Goal: Navigation & Orientation: Find specific page/section

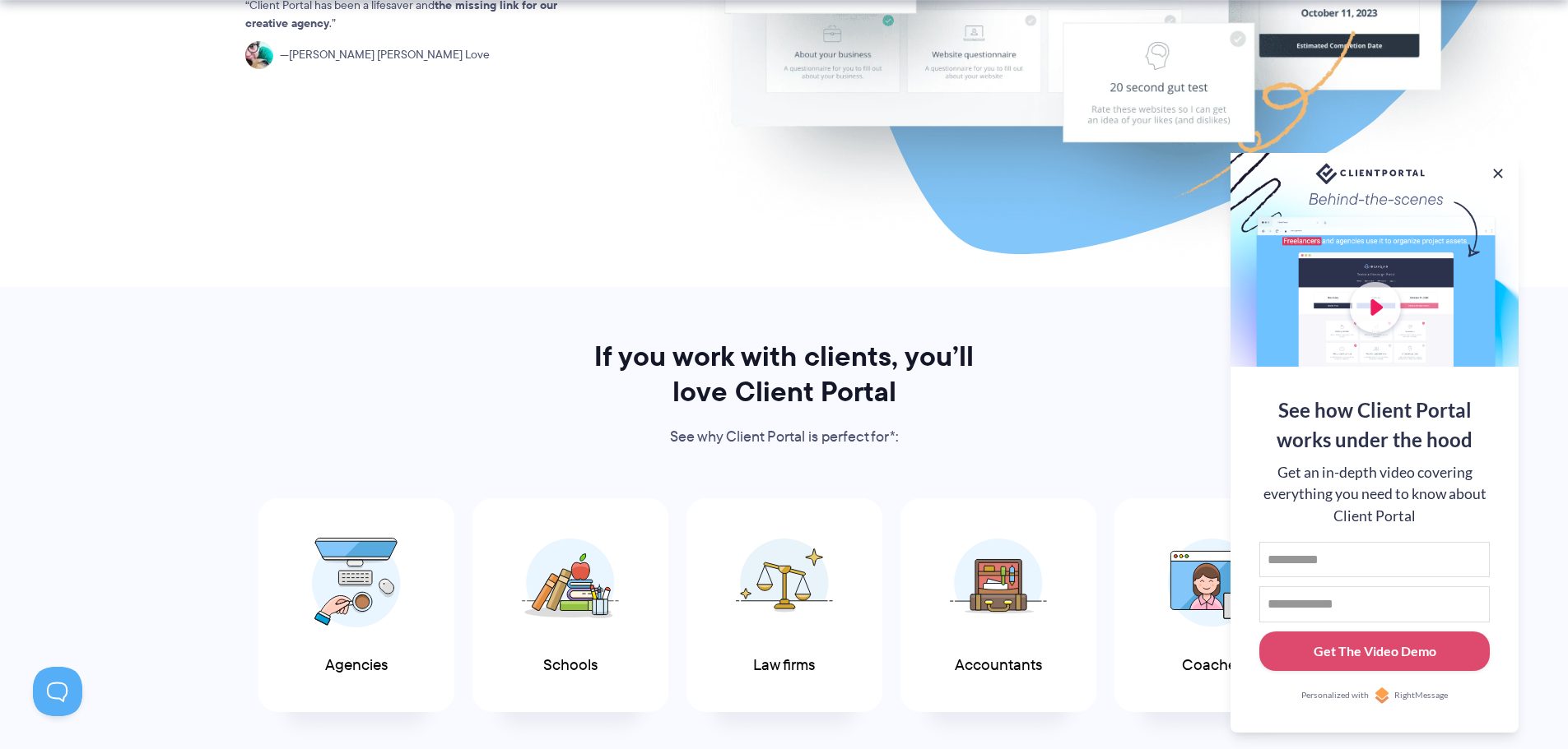
scroll to position [823, 0]
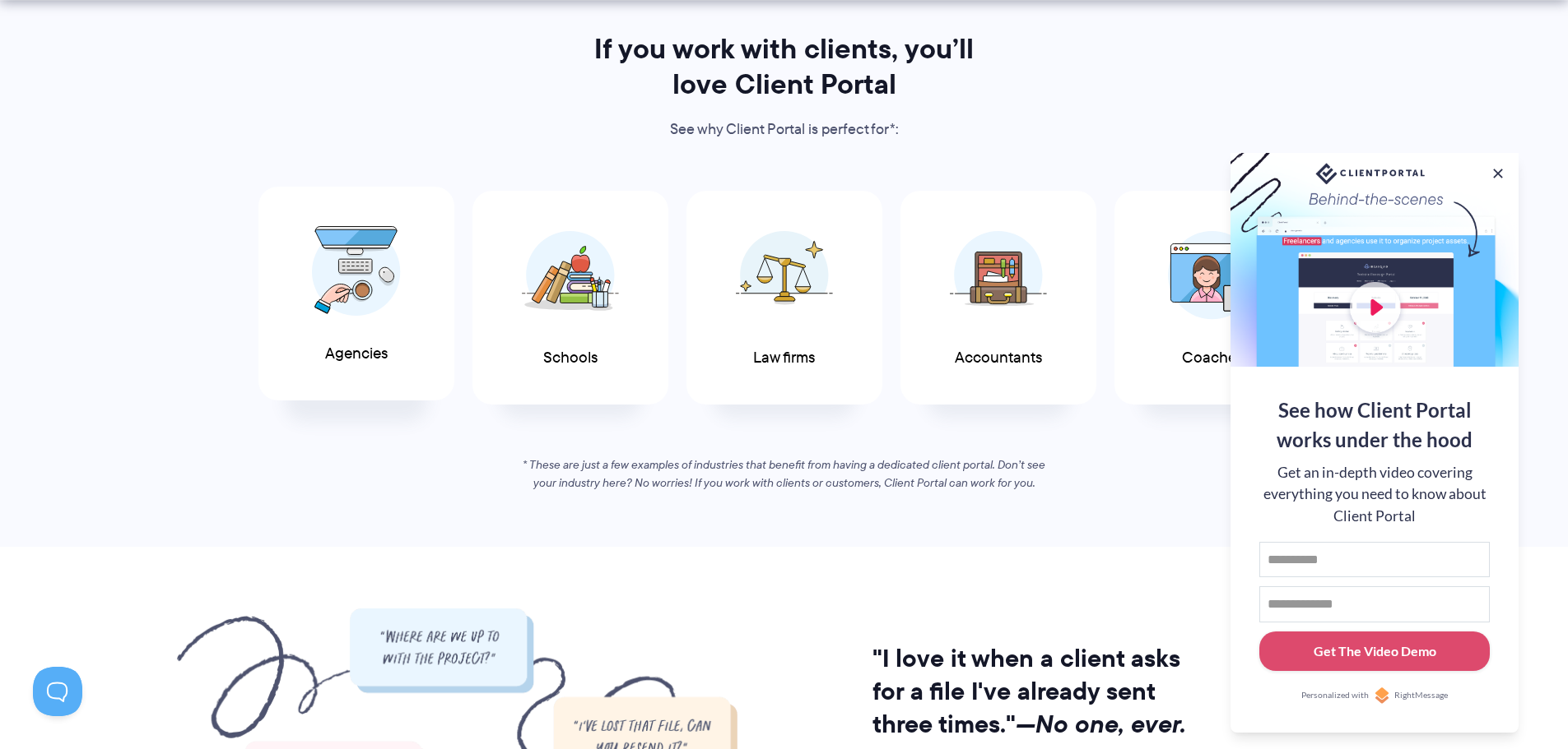
click at [344, 277] on img at bounding box center [356, 271] width 89 height 90
click at [1498, 167] on button at bounding box center [1497, 173] width 19 height 19
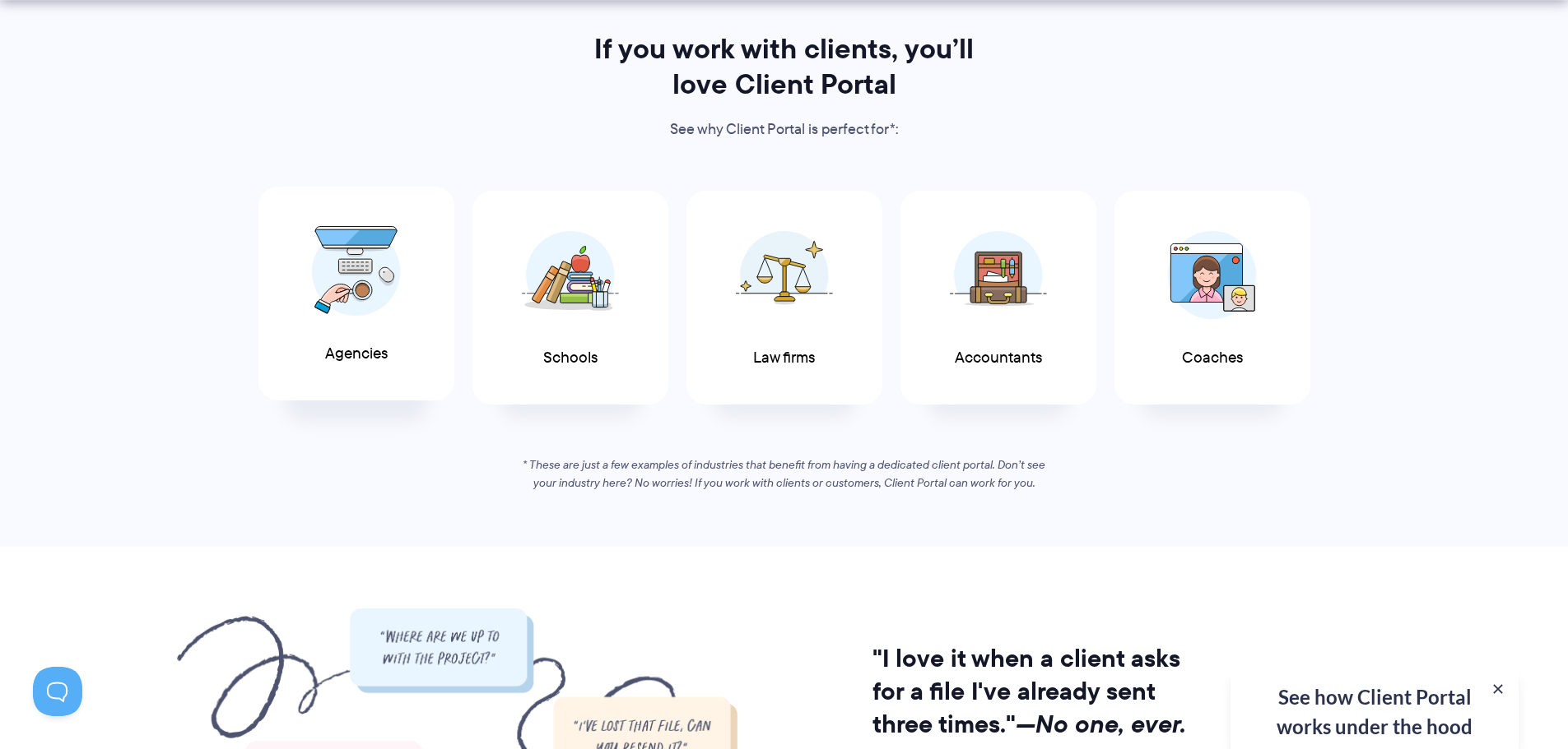
click at [380, 277] on img at bounding box center [356, 271] width 89 height 90
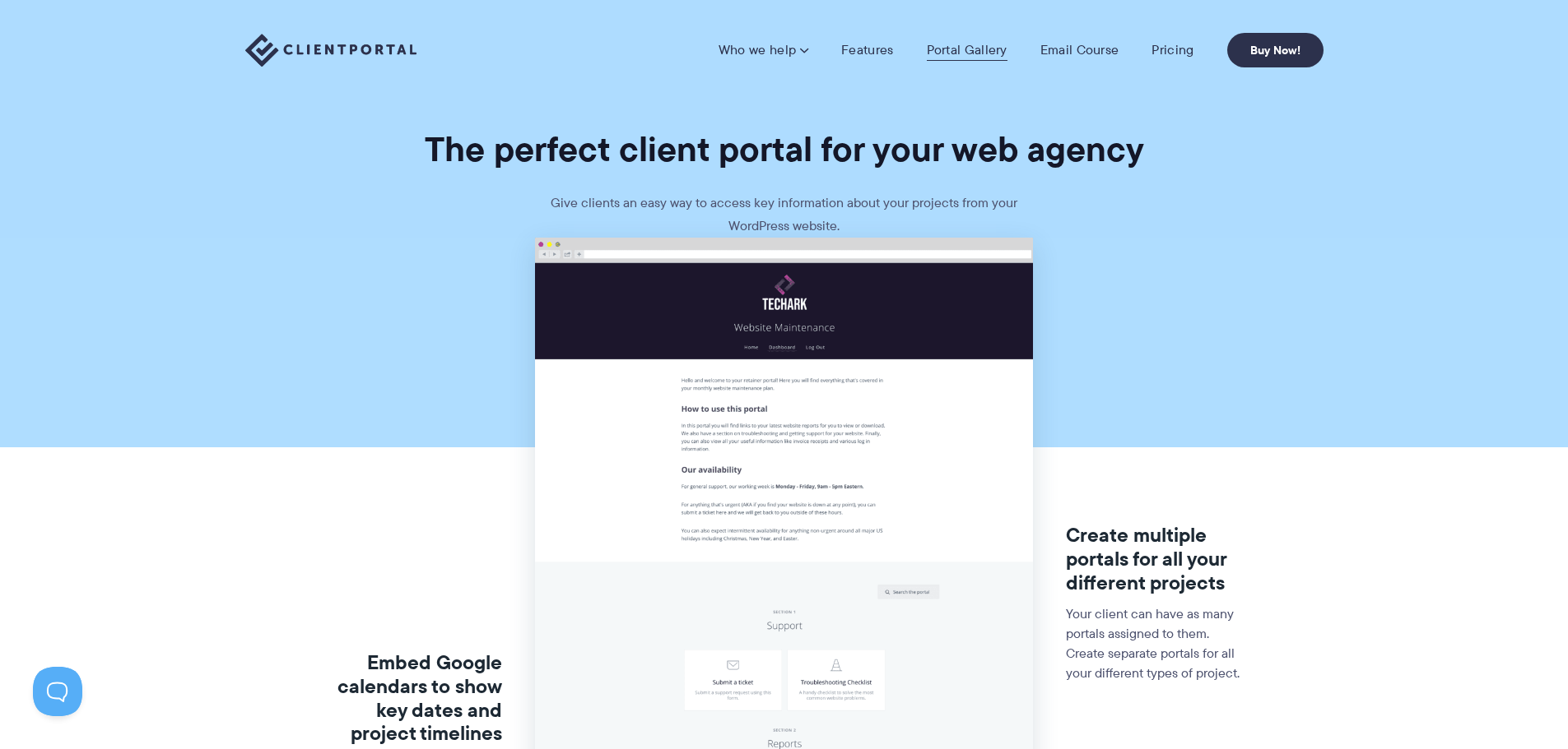
click at [961, 53] on link "Portal Gallery" at bounding box center [968, 51] width 81 height 17
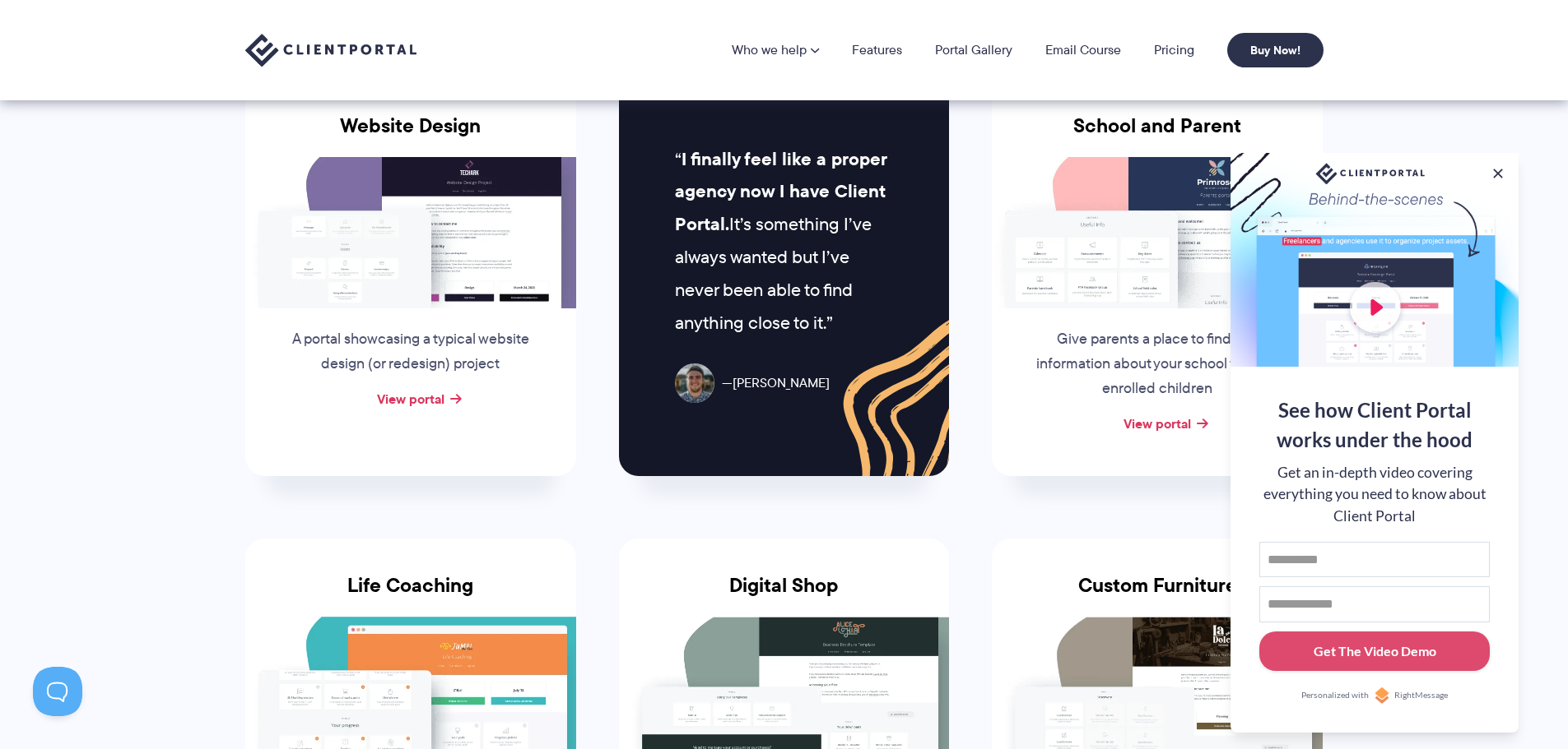
scroll to position [658, 0]
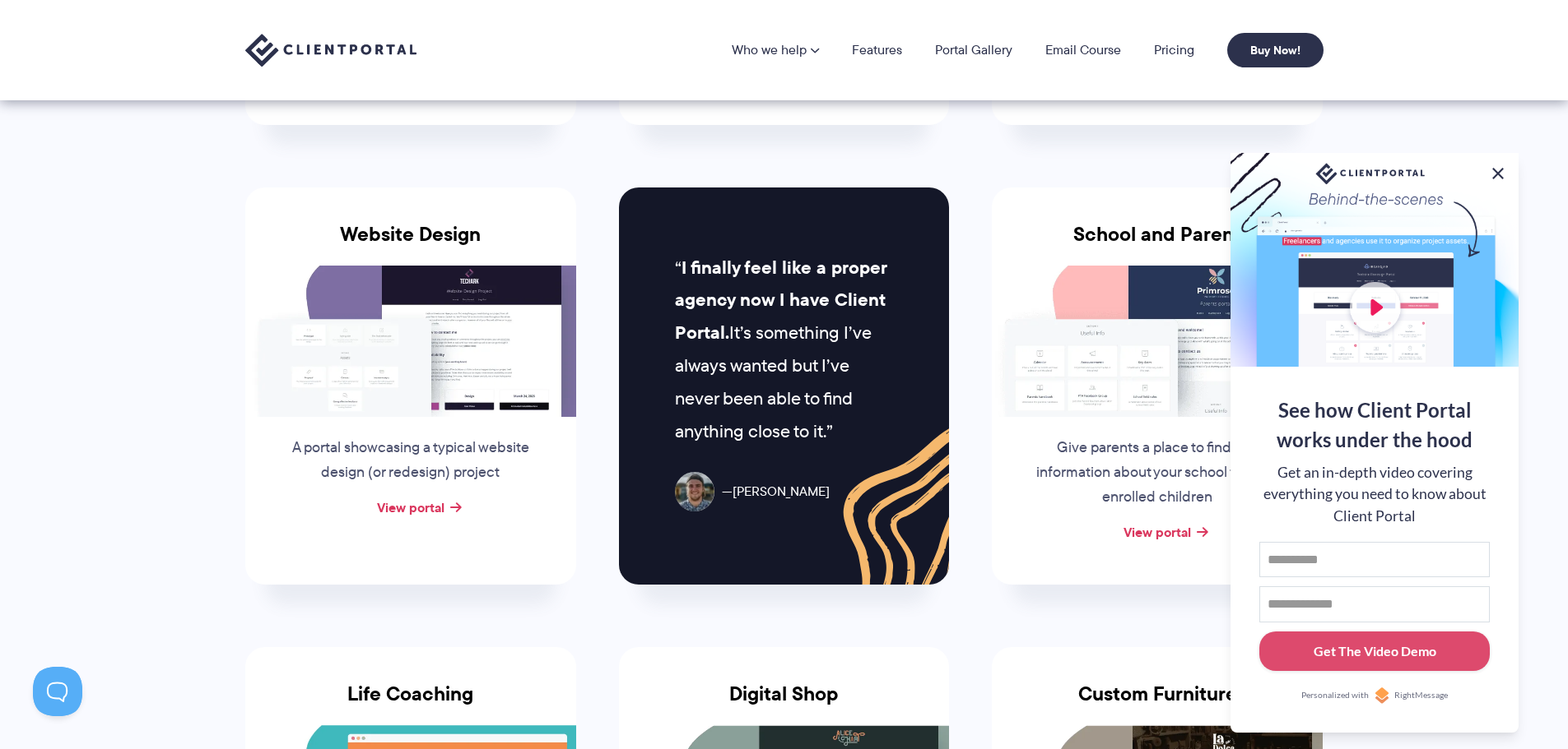
click at [1501, 171] on button at bounding box center [1497, 173] width 19 height 19
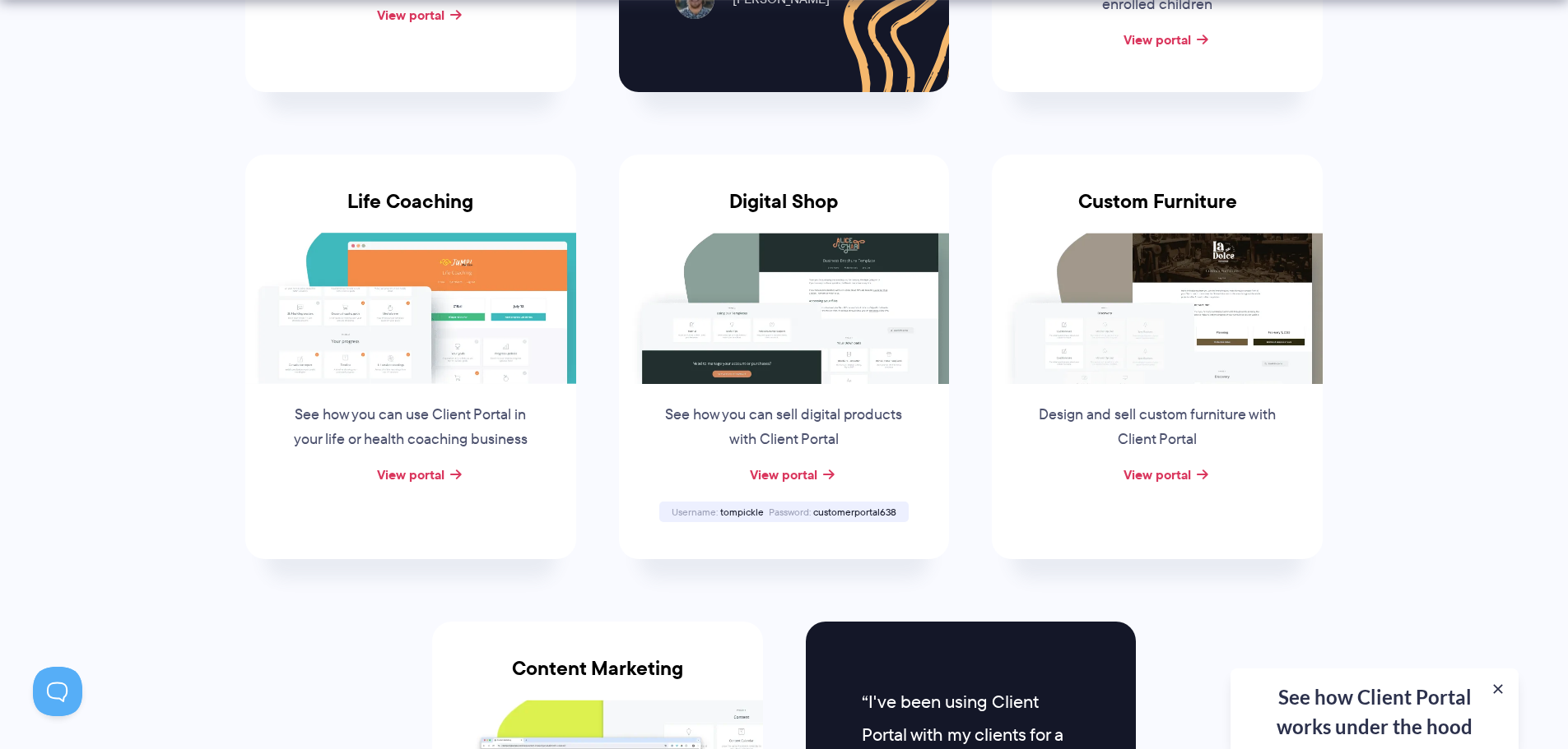
scroll to position [1152, 0]
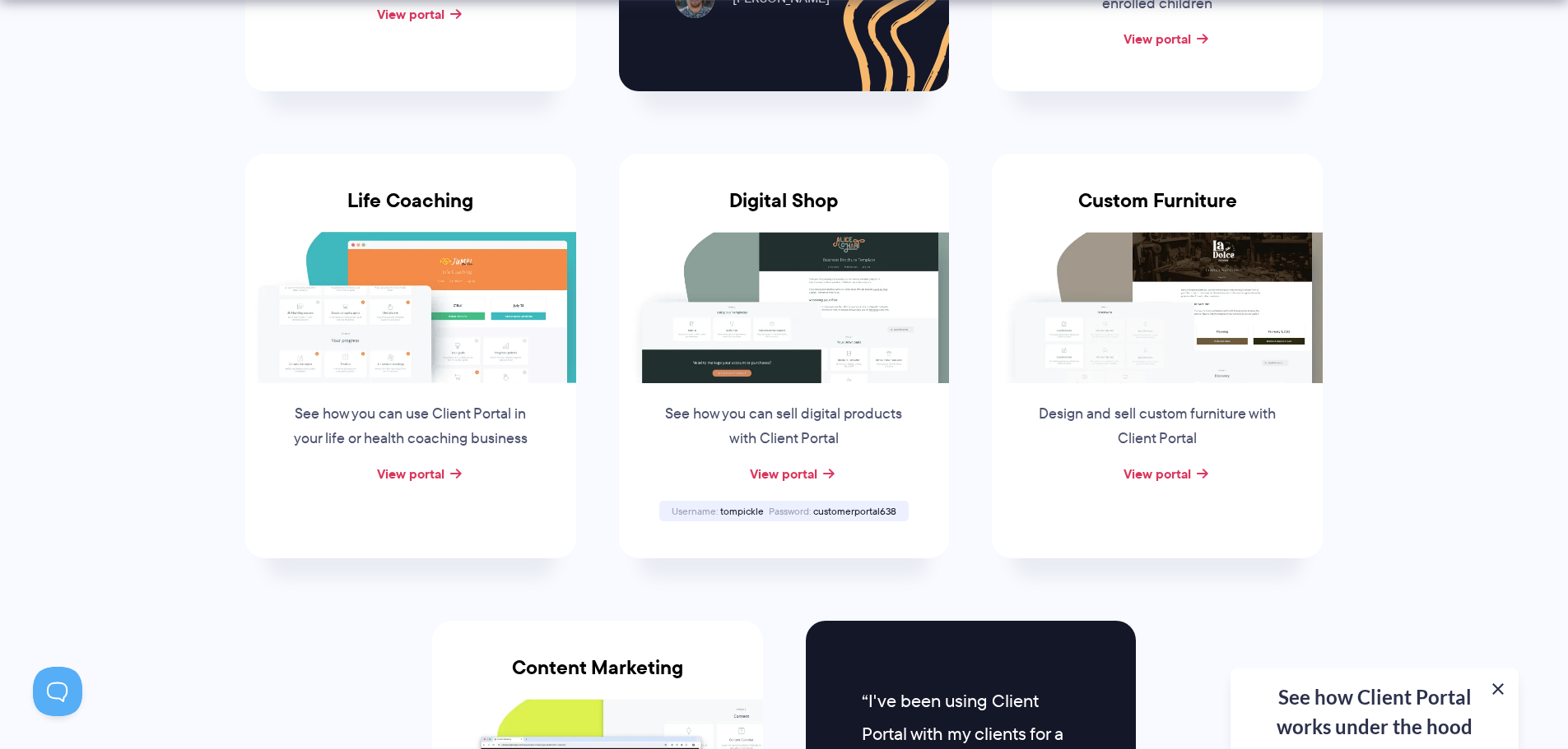
click at [1499, 694] on button at bounding box center [1497, 688] width 19 height 19
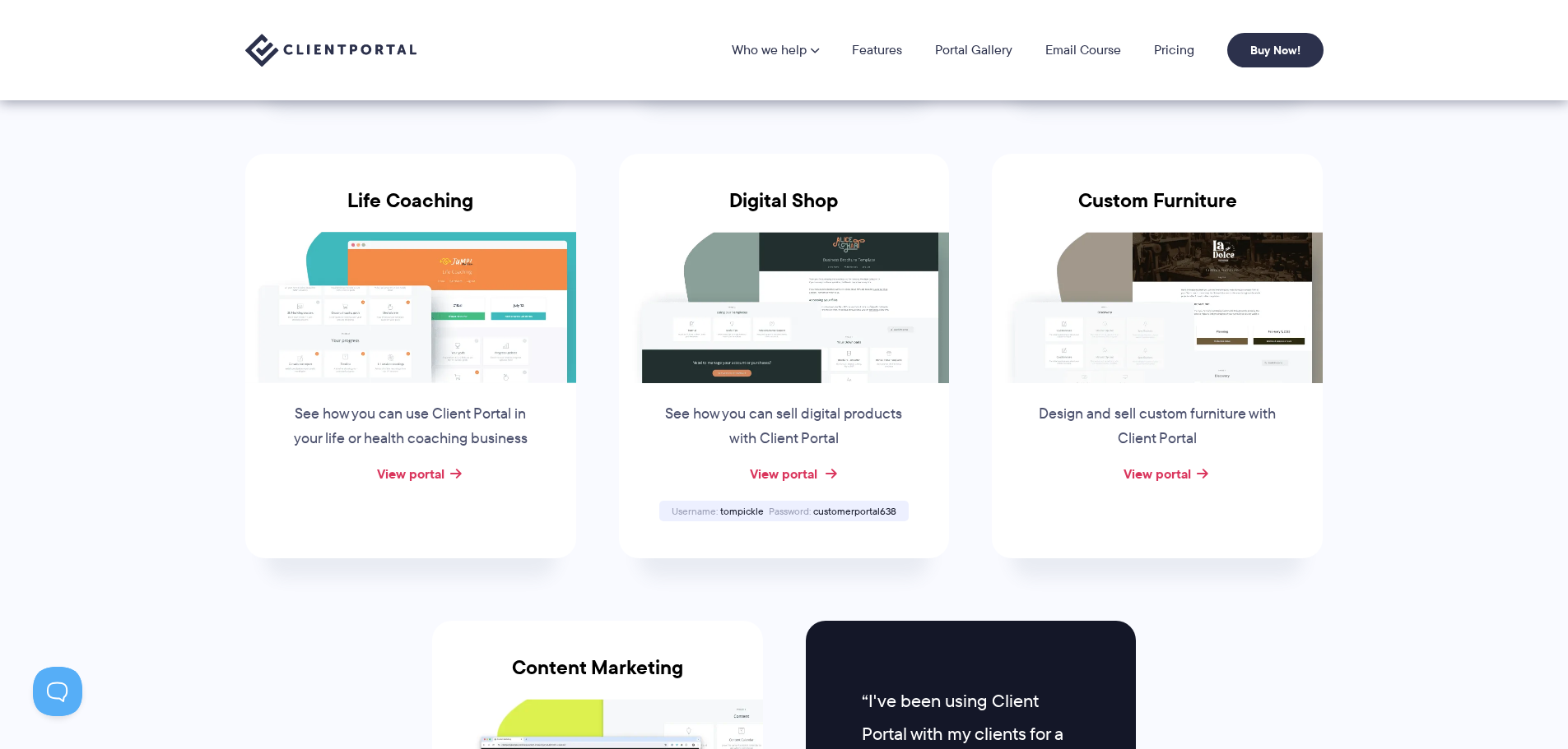
click at [780, 475] on link "View portal" at bounding box center [783, 473] width 67 height 19
drag, startPoint x: 719, startPoint y: 510, endPoint x: 763, endPoint y: 509, distance: 44.0
click at [763, 509] on div "Username tompickle" at bounding box center [717, 512] width 97 height 11
copy div "tompickle"
drag, startPoint x: 813, startPoint y: 509, endPoint x: 896, endPoint y: 510, distance: 83.0
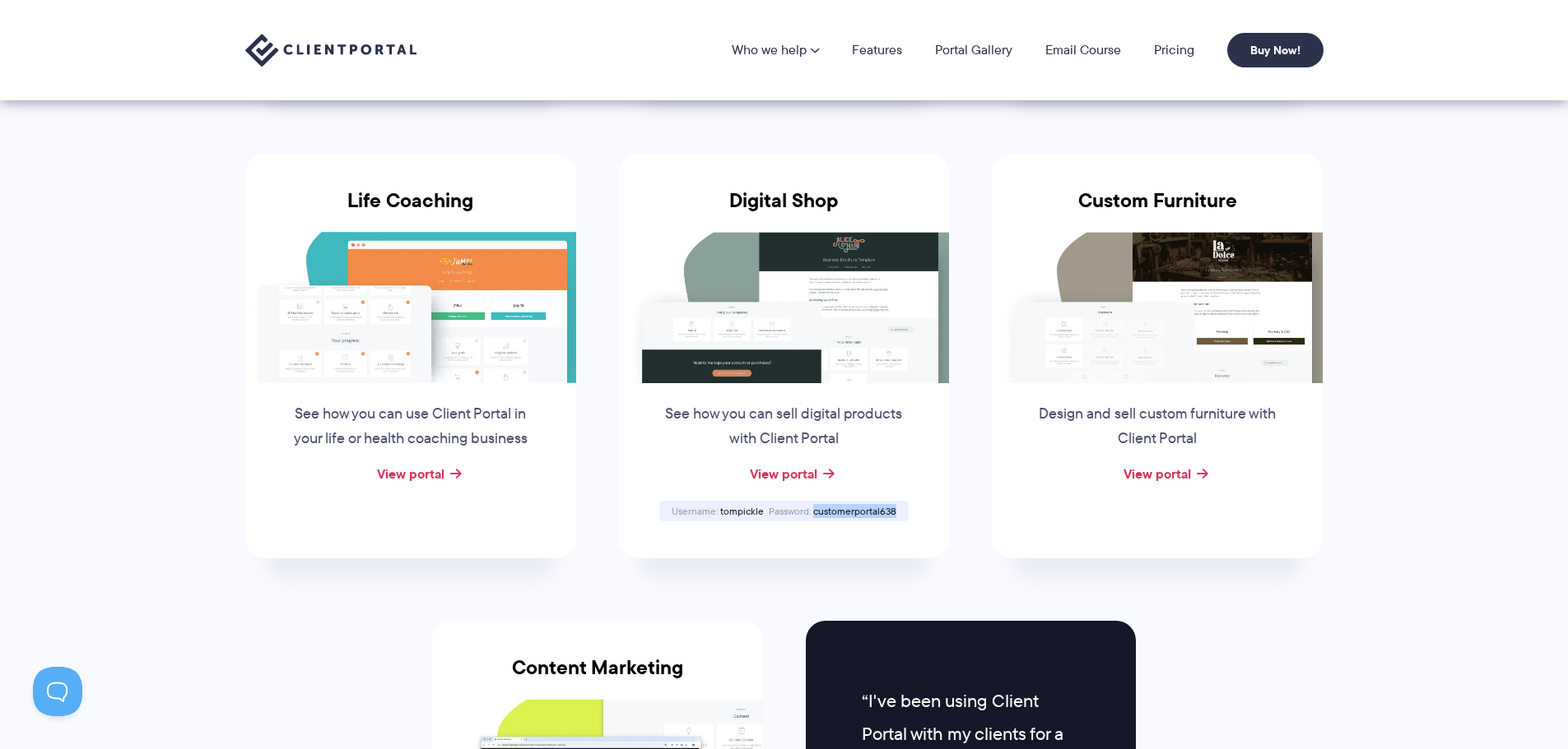
click at [896, 510] on div "Password customerportal638" at bounding box center [832, 512] width 133 height 11
copy span "customerportal638"
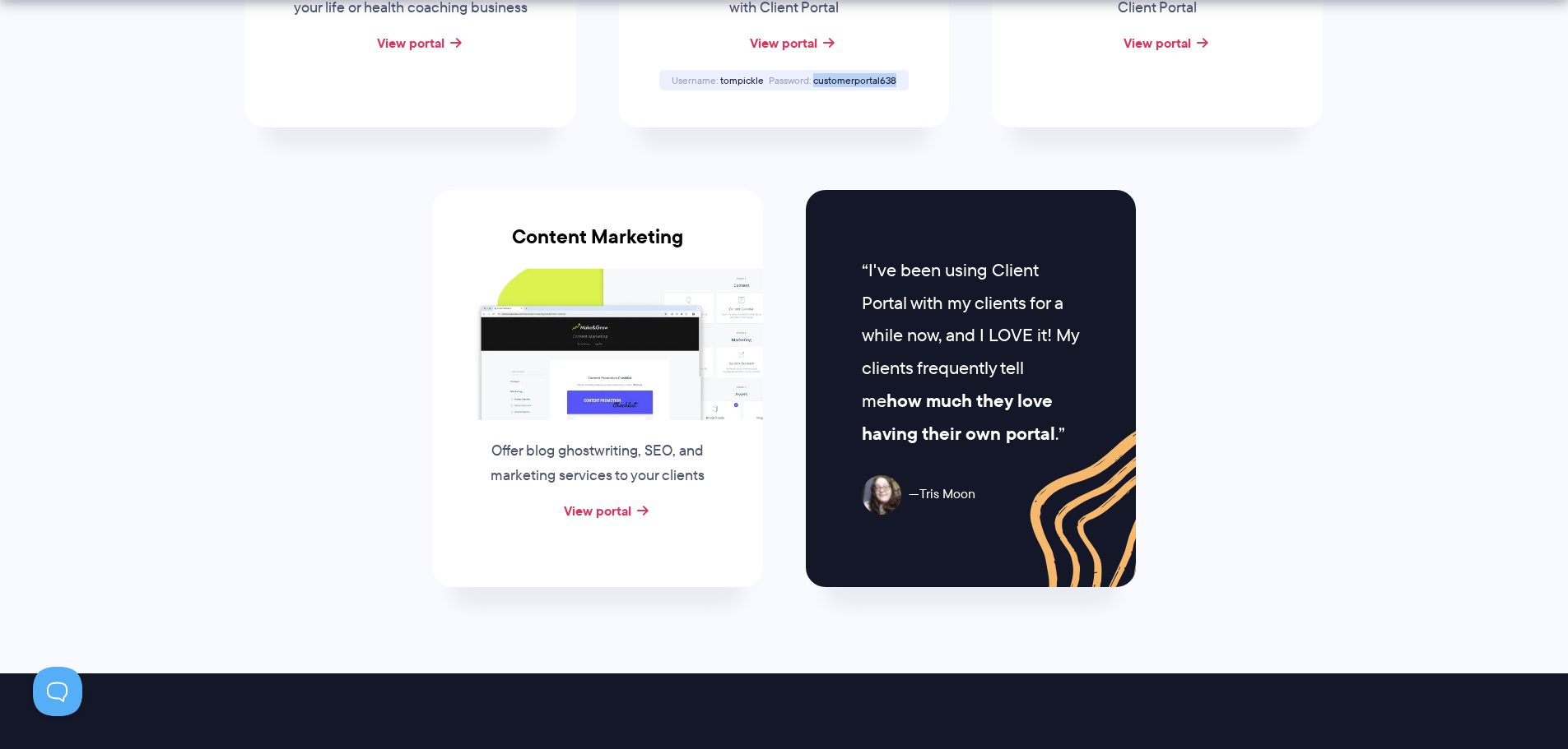
scroll to position [1645, 0]
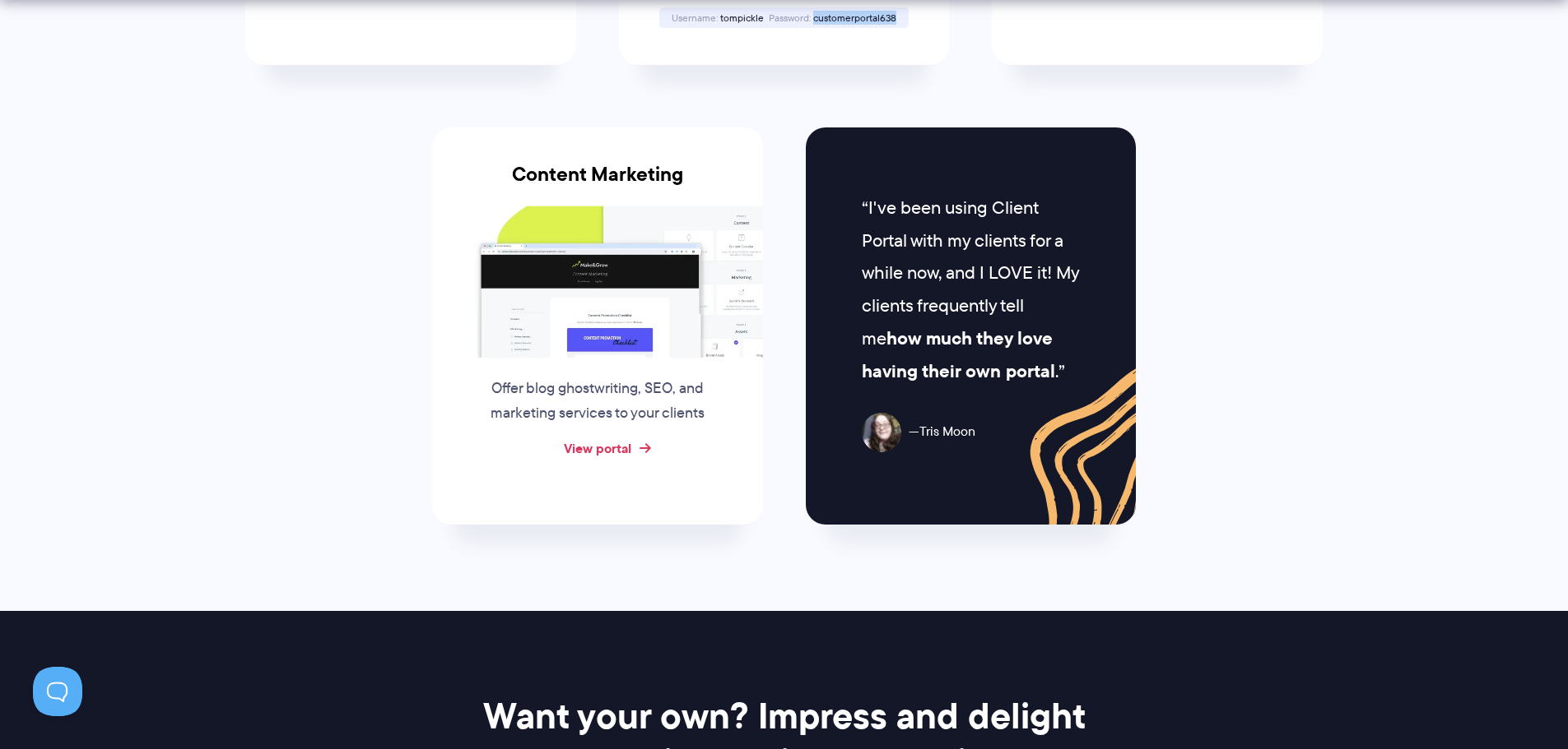
click at [608, 452] on link "View portal" at bounding box center [597, 448] width 67 height 19
click at [610, 443] on link "View portal" at bounding box center [597, 448] width 67 height 19
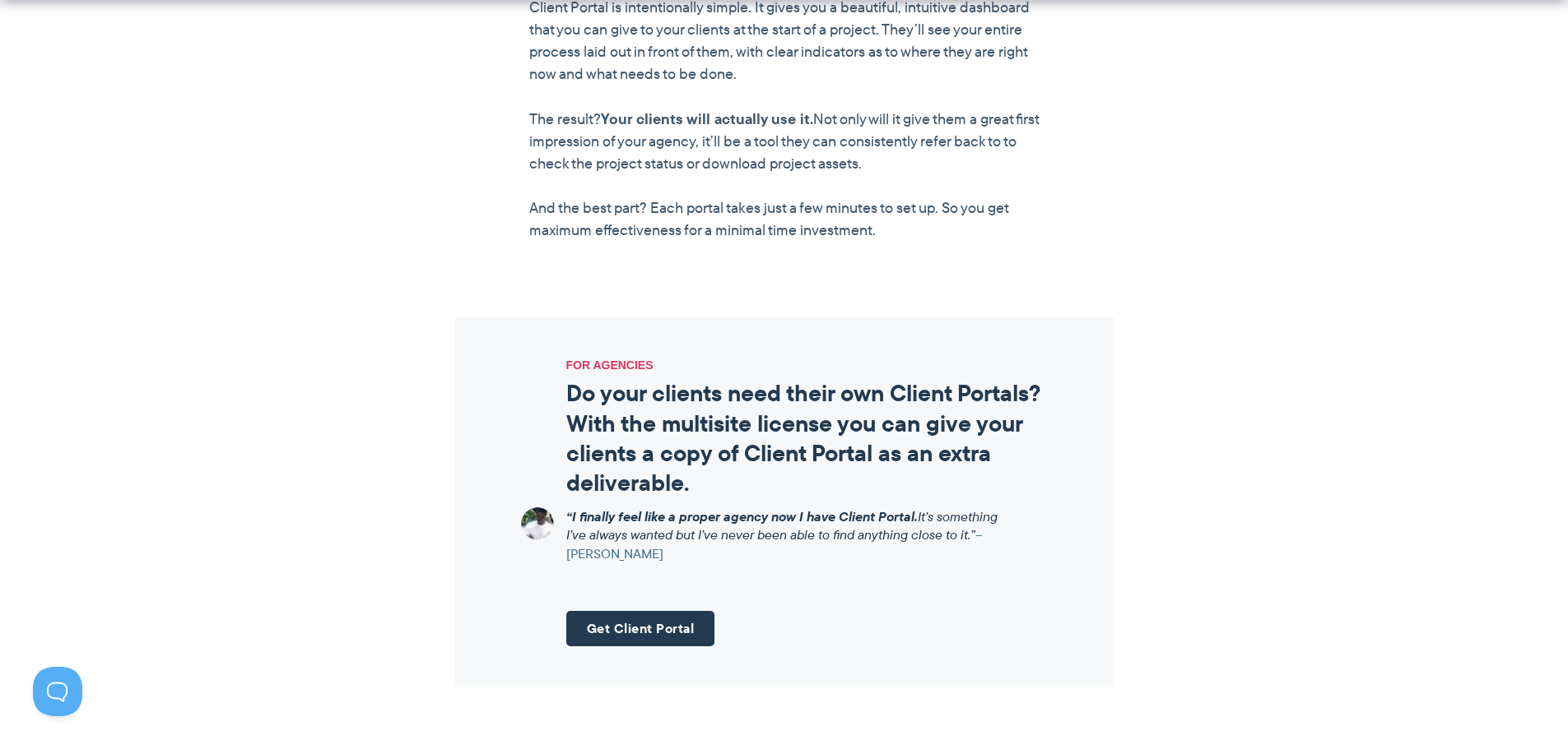
scroll to position [2057, 0]
